Goal: Use online tool/utility: Use online tool/utility

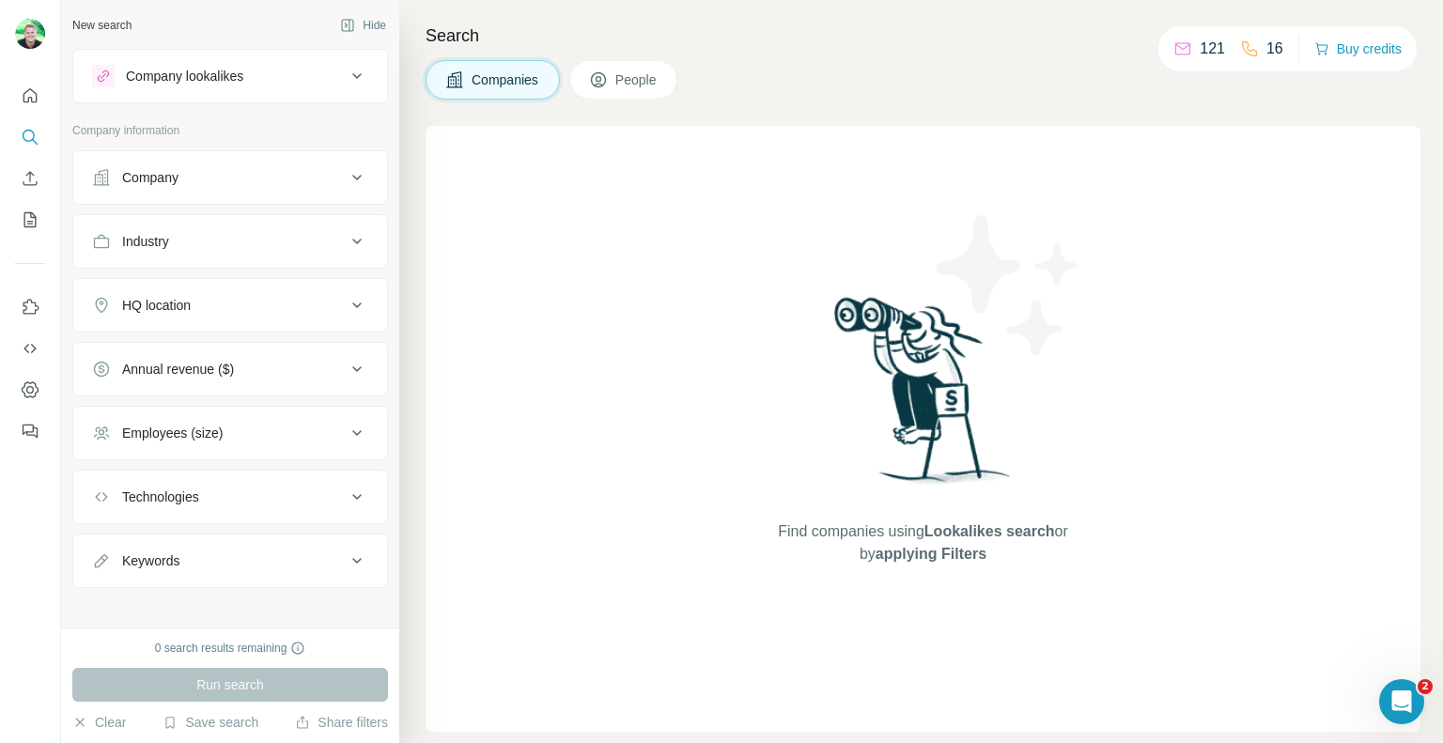
click at [178, 70] on div "Company lookalikes" at bounding box center [184, 76] width 117 height 19
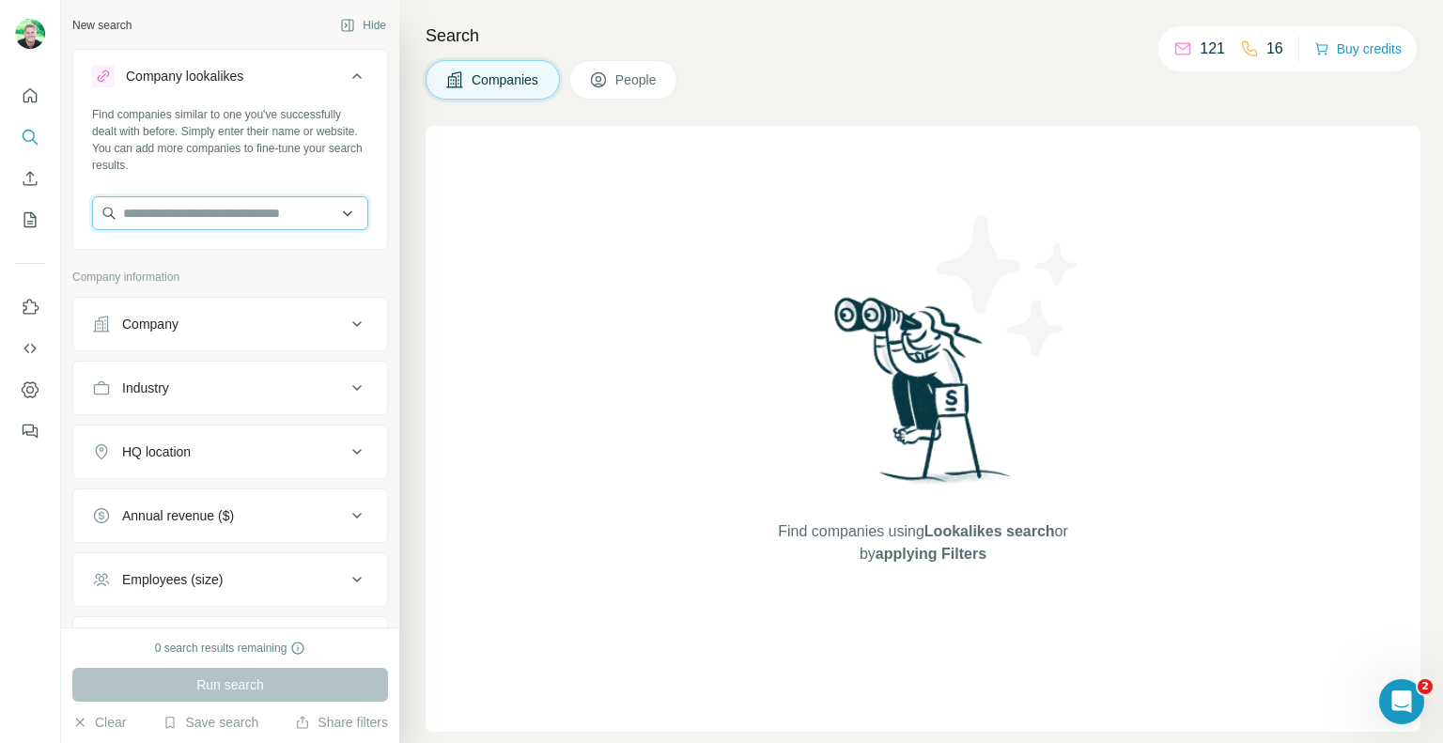
click at [168, 224] on input "text" at bounding box center [230, 213] width 276 height 34
click at [206, 221] on input "text" at bounding box center [230, 213] width 276 height 34
paste input "**********"
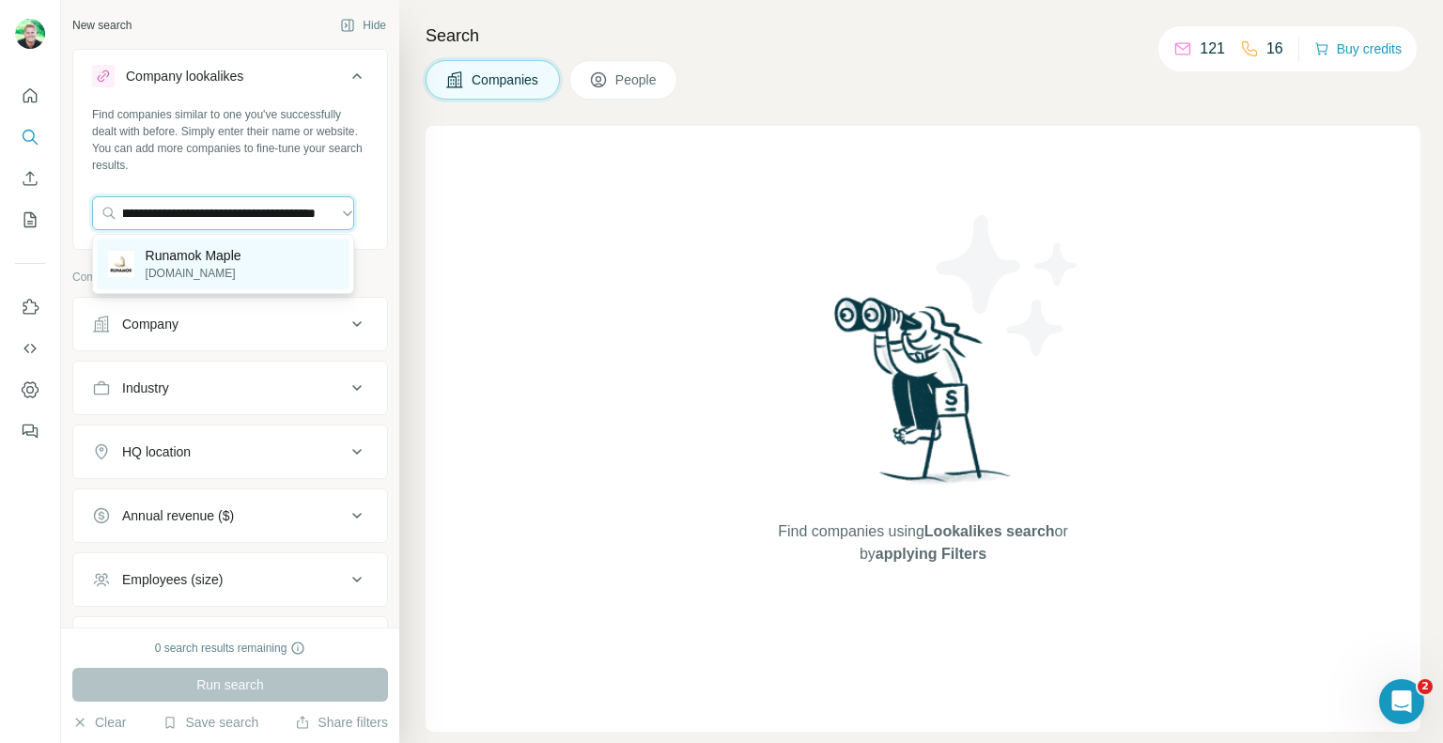
type input "**********"
click at [204, 277] on p "[DOMAIN_NAME]" at bounding box center [194, 273] width 96 height 17
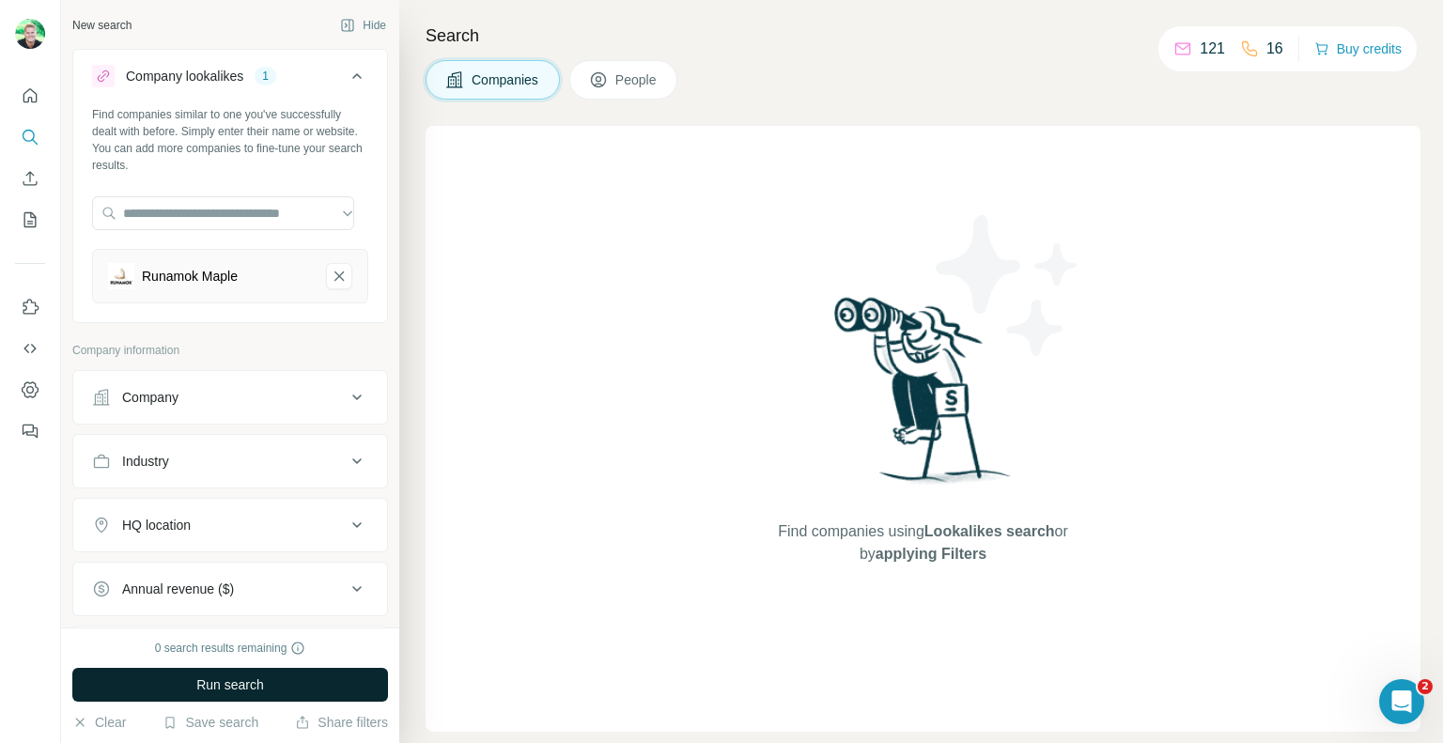
click at [171, 690] on button "Run search" at bounding box center [230, 685] width 316 height 34
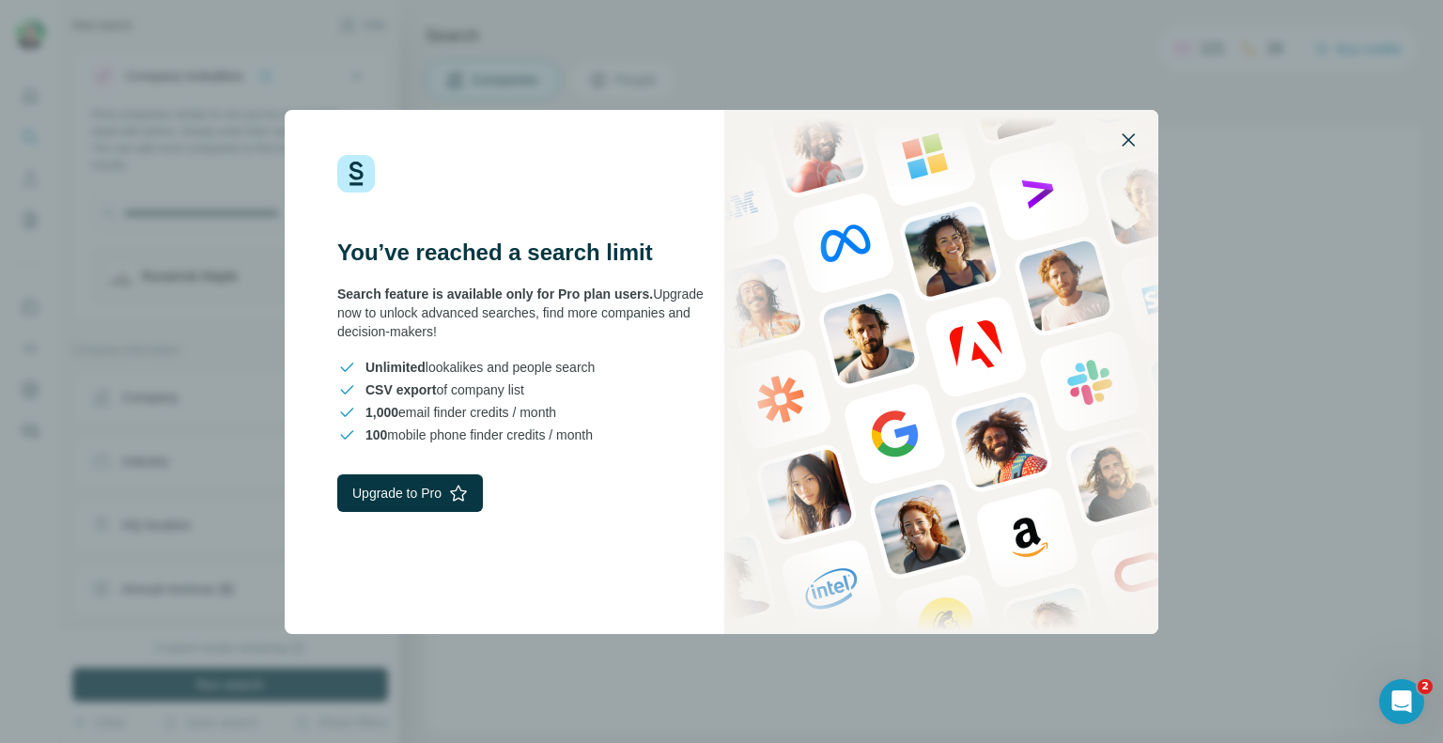
click at [1127, 131] on icon "button" at bounding box center [1128, 140] width 23 height 23
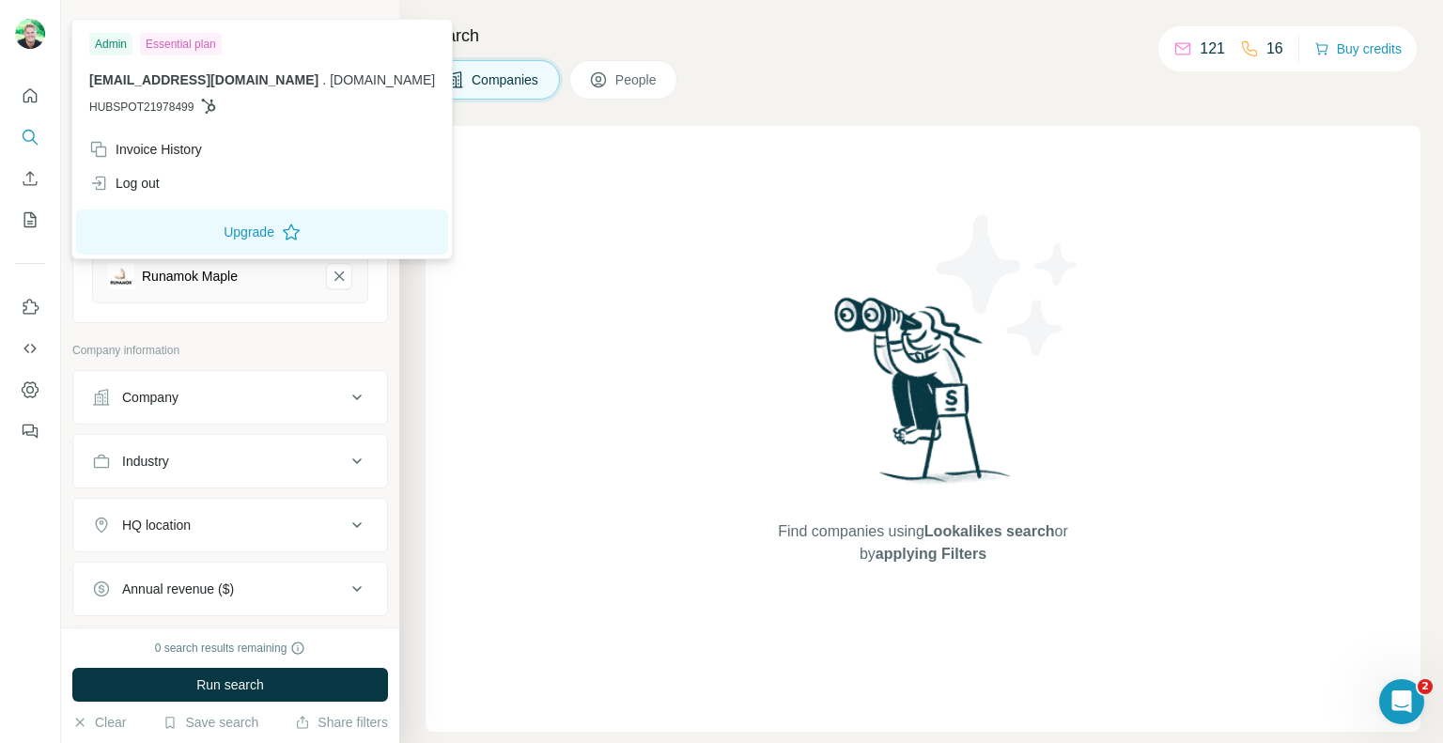
click at [30, 52] on div at bounding box center [30, 36] width 30 height 34
click at [28, 48] on img at bounding box center [30, 34] width 30 height 30
click at [35, 384] on icon "Dashboard" at bounding box center [30, 389] width 17 height 16
